Goal: Transaction & Acquisition: Purchase product/service

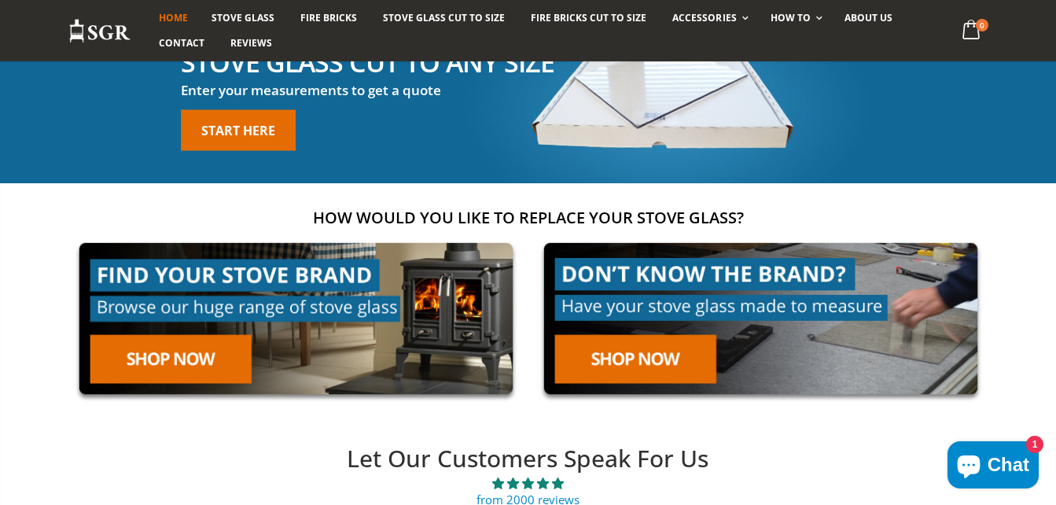
scroll to position [126, 0]
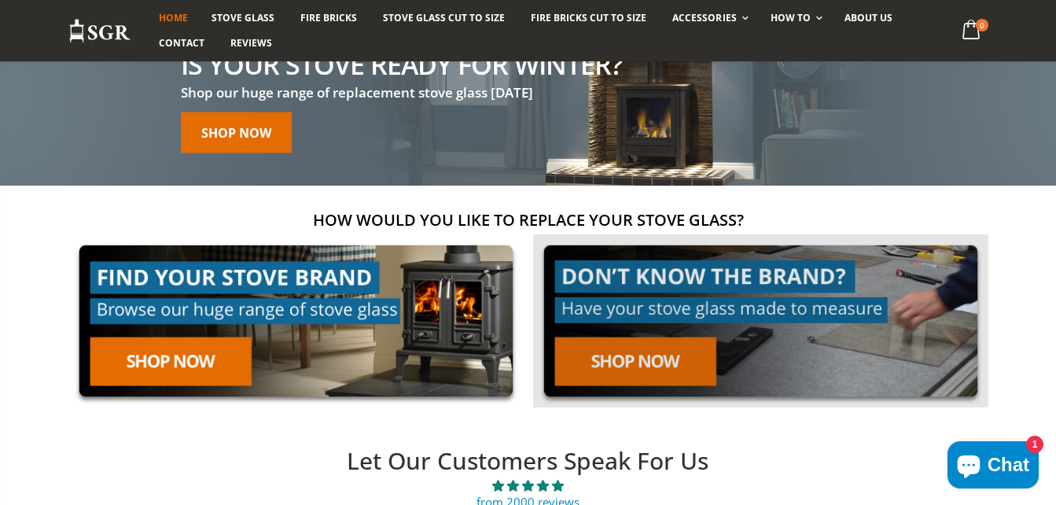
click at [653, 358] on link at bounding box center [760, 321] width 455 height 174
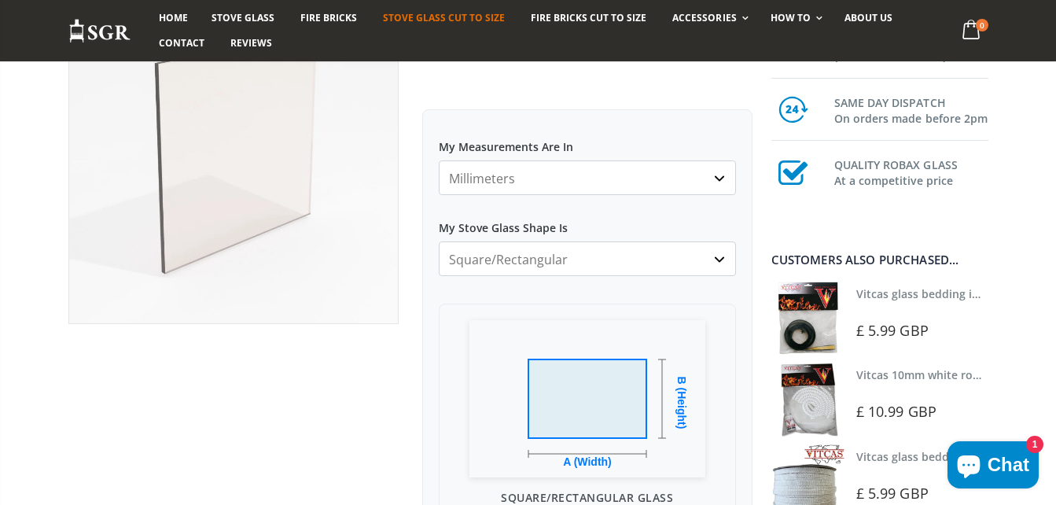
scroll to position [220, 0]
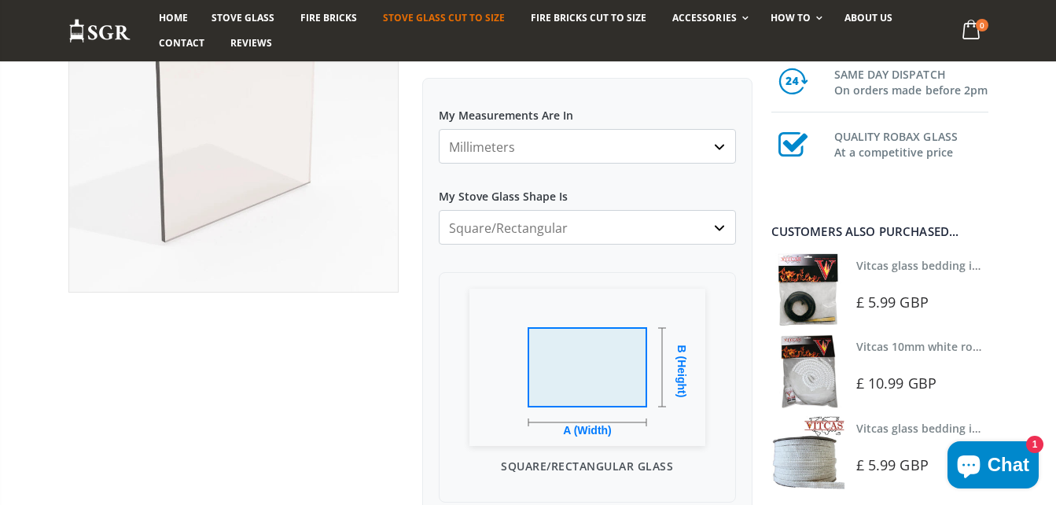
click at [721, 229] on select "Square/Rectangular Arched Half Arch Both Top Corners Cut Single Corner Cut Slop…" at bounding box center [587, 227] width 297 height 35
select select "half-arch"
click at [439, 210] on select "Square/Rectangular Arched Half Arch Both Top Corners Cut Single Corner Cut Slop…" at bounding box center [587, 227] width 297 height 35
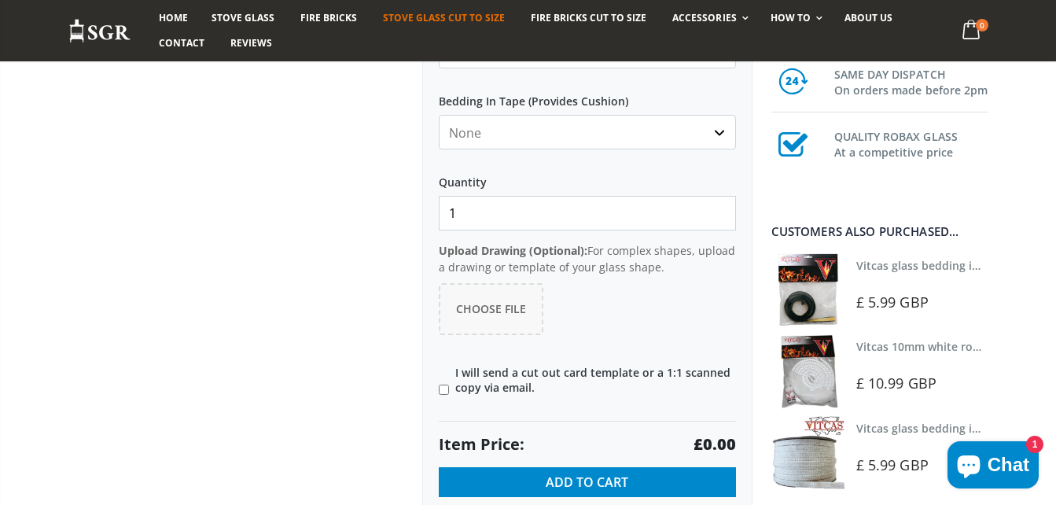
scroll to position [944, 0]
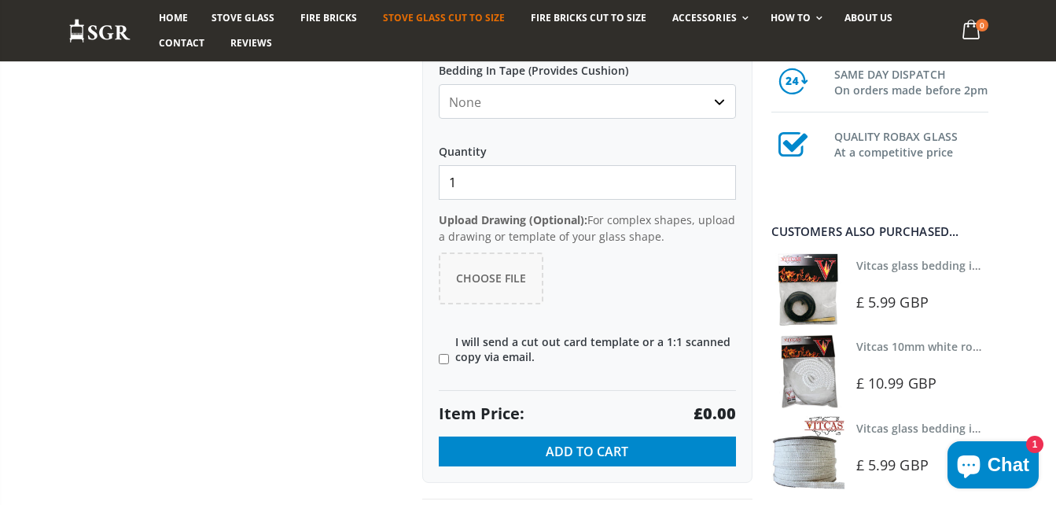
click at [443, 357] on input"] "I will send a cut out card template or a 1:1 scanned copy via email." at bounding box center [444, 359] width 10 height 10
checkbox input"] "true"
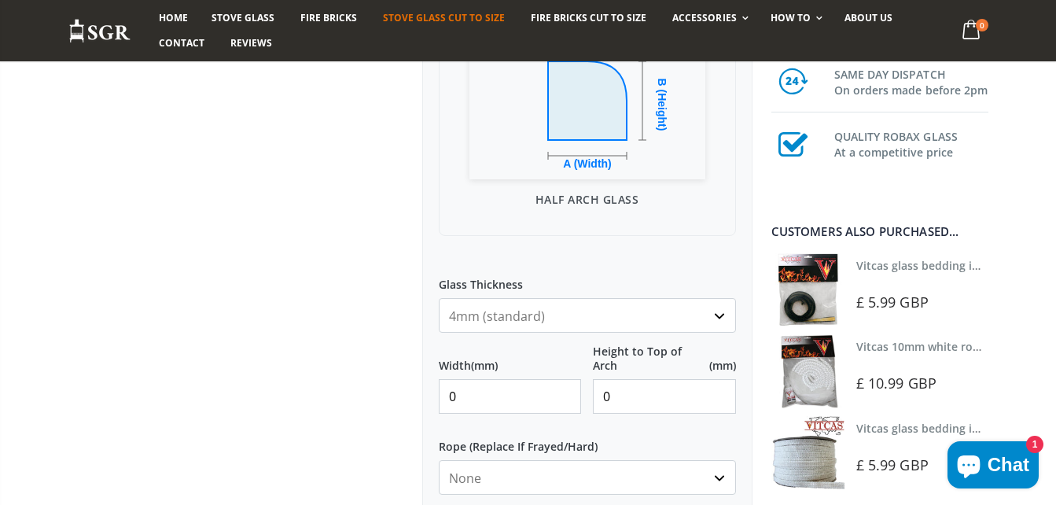
scroll to position [472, 0]
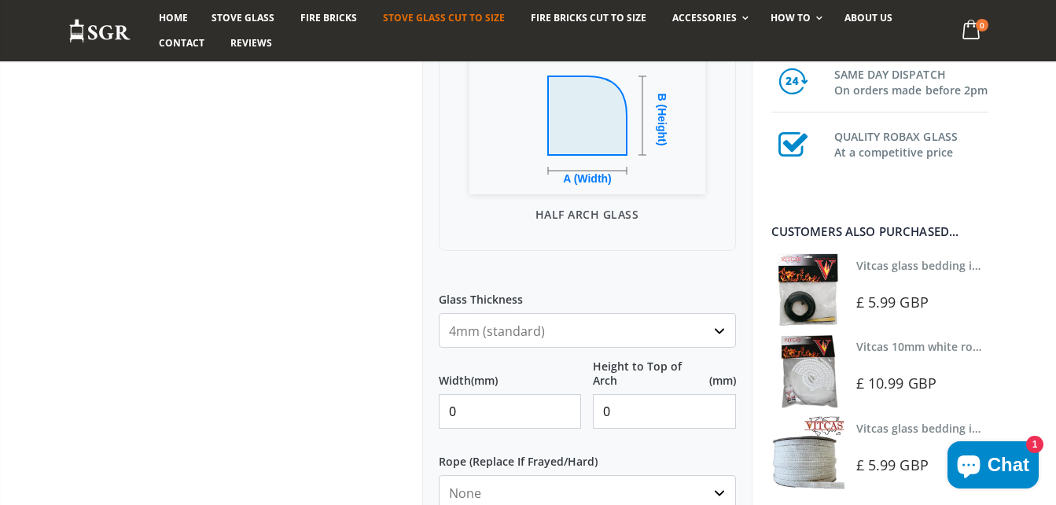
click at [482, 418] on input "0" at bounding box center [510, 411] width 143 height 35
type input "0"
type input "180"
click at [634, 403] on input "0" at bounding box center [664, 411] width 143 height 35
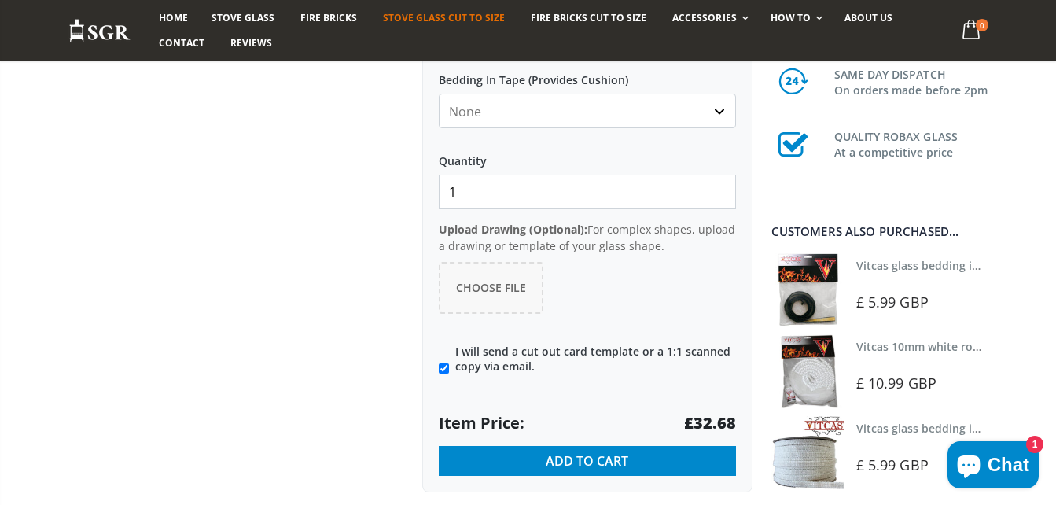
scroll to position [944, 0]
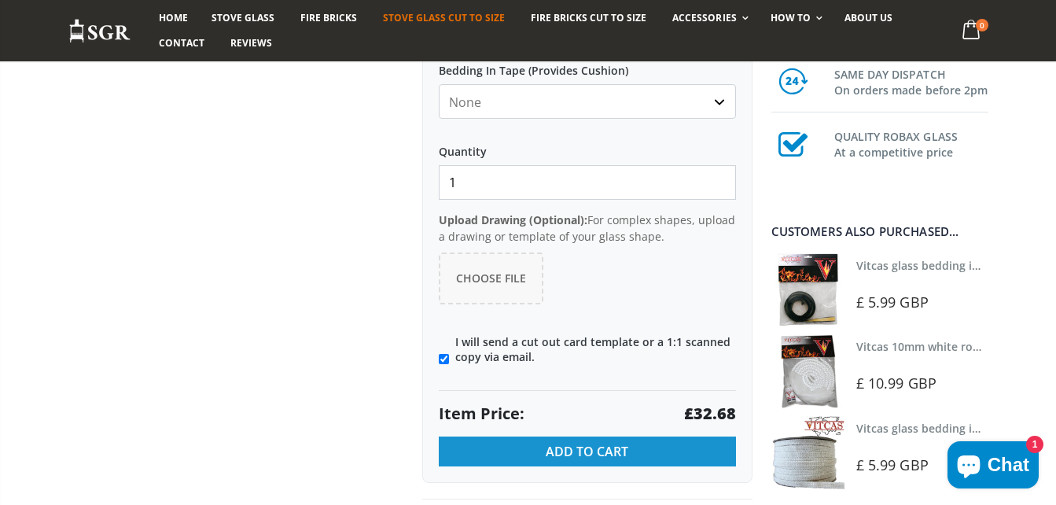
type input "210"
click at [608, 453] on span "Add to Cart" at bounding box center [587, 451] width 83 height 17
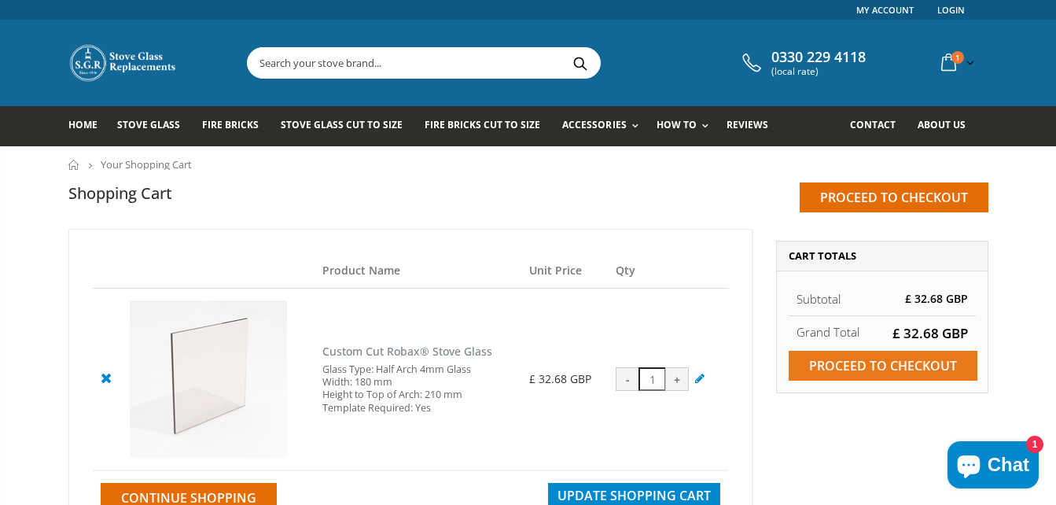
click at [889, 368] on input "Proceed to checkout" at bounding box center [883, 366] width 189 height 30
